Goal: Transaction & Acquisition: Purchase product/service

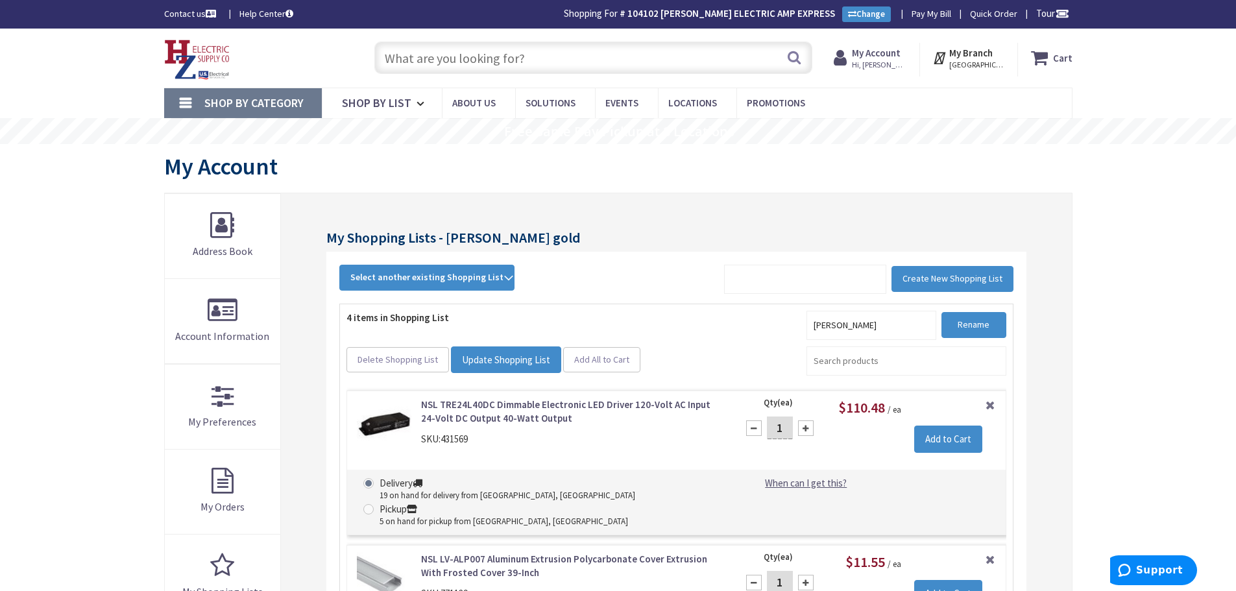
click at [522, 67] on input "text" at bounding box center [593, 58] width 438 height 32
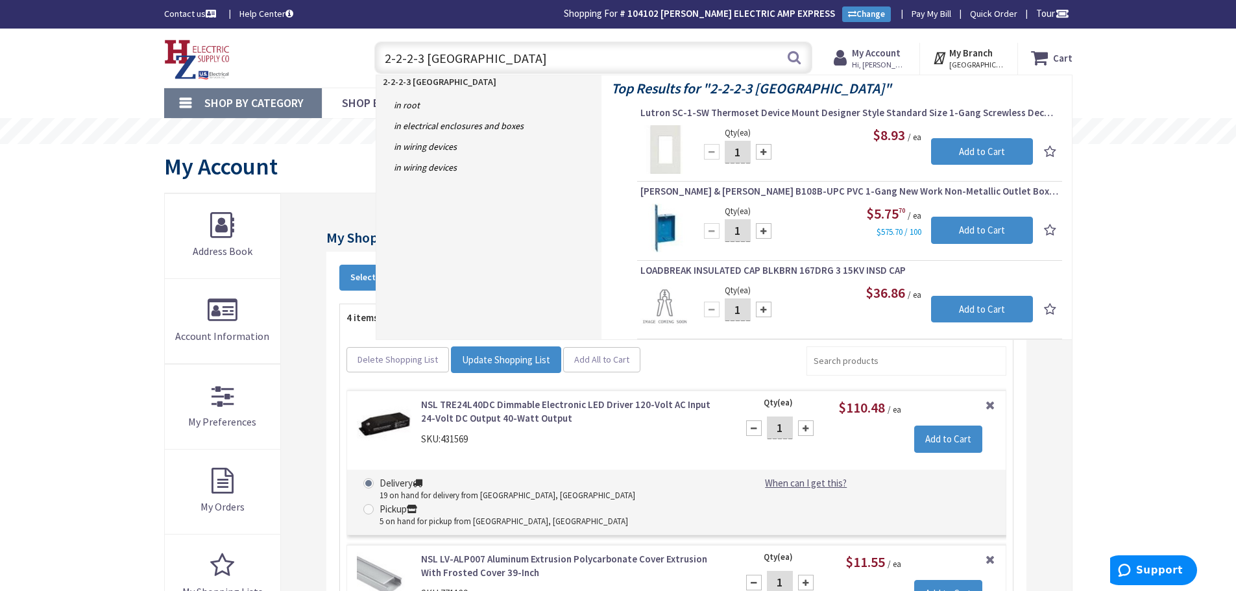
type input "2-2-2-3 romex"
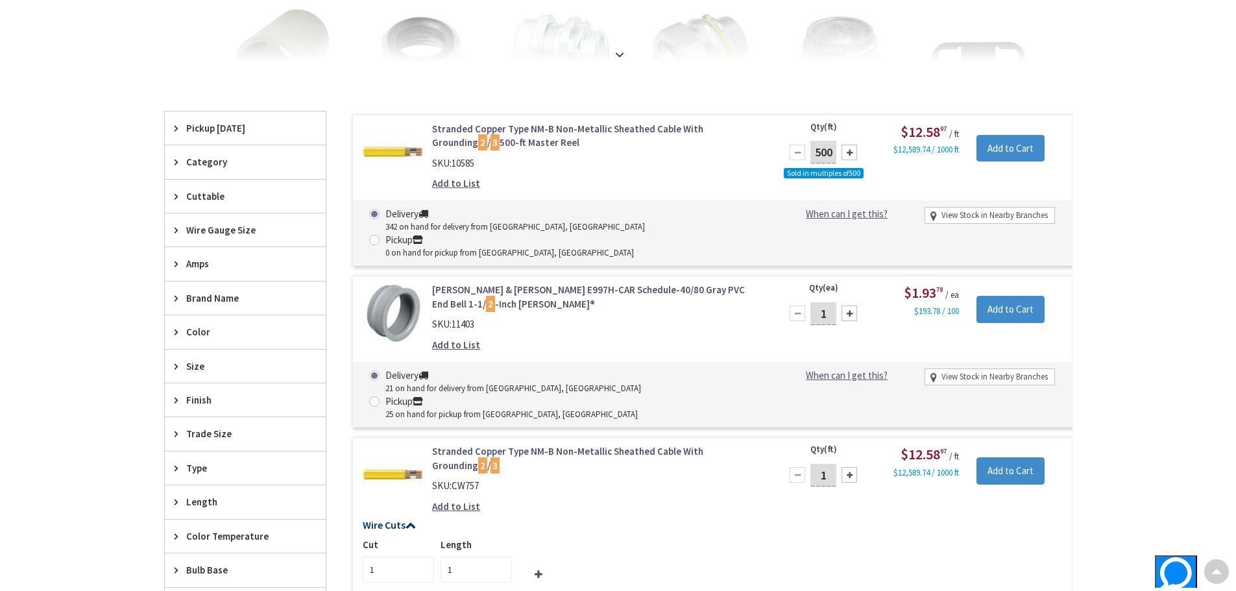
scroll to position [326, 0]
click at [536, 131] on link "Stranded Copper Type NM-B Non-Metallic Sheathed Cable With Grounding 2 / 3 500-…" at bounding box center [597, 135] width 330 height 28
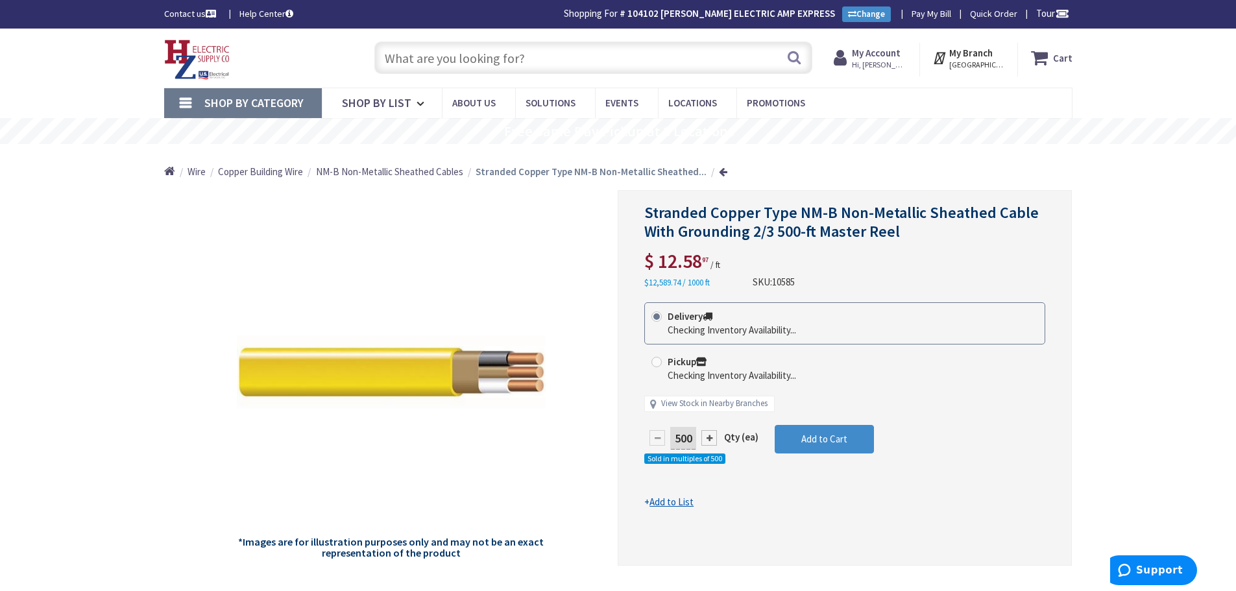
click at [670, 53] on input "text" at bounding box center [593, 58] width 438 height 32
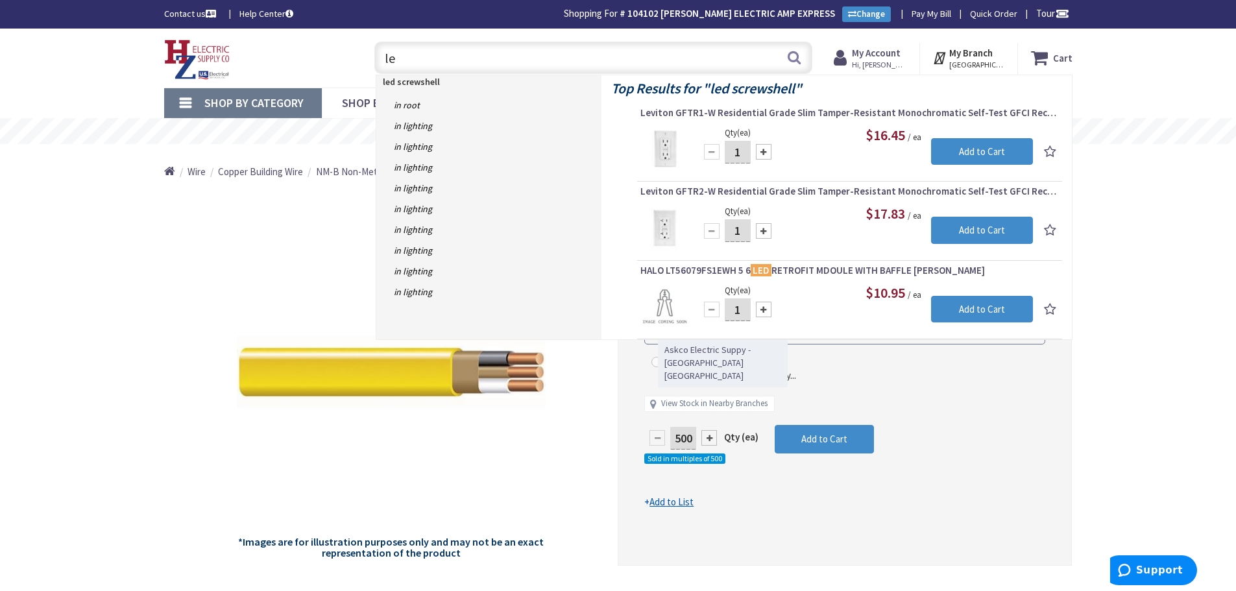
type input "l"
